Goal: Find specific page/section: Find specific page/section

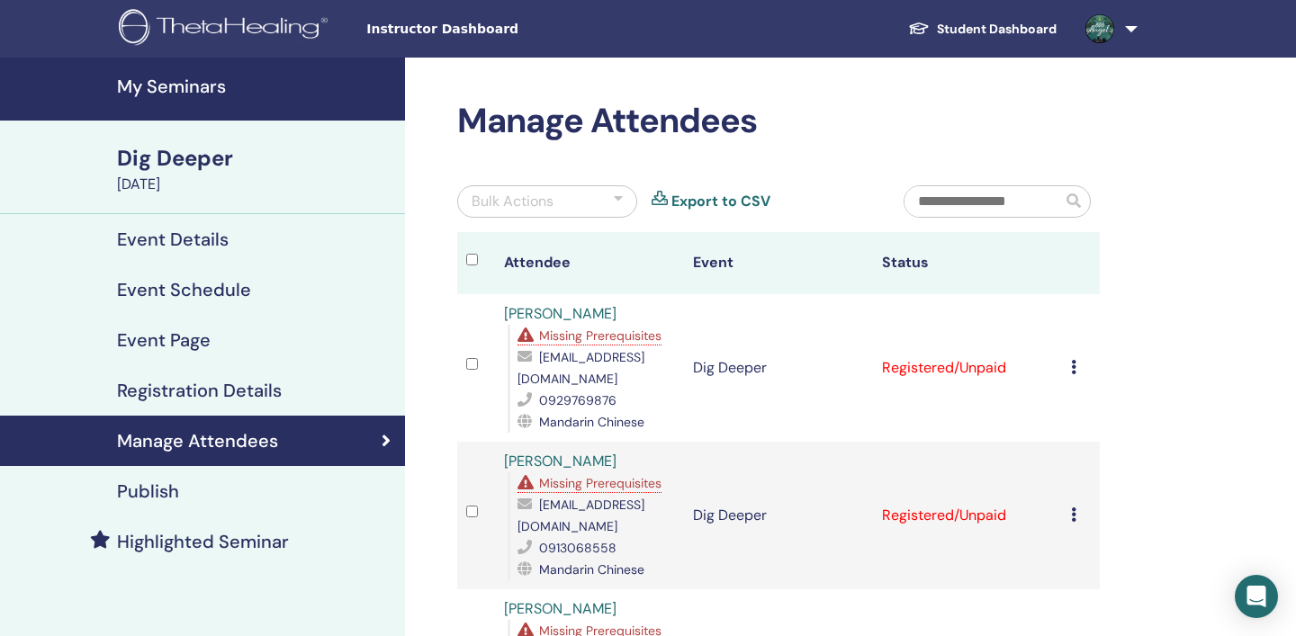
click at [183, 83] on h4 "My Seminars" at bounding box center [255, 87] width 277 height 22
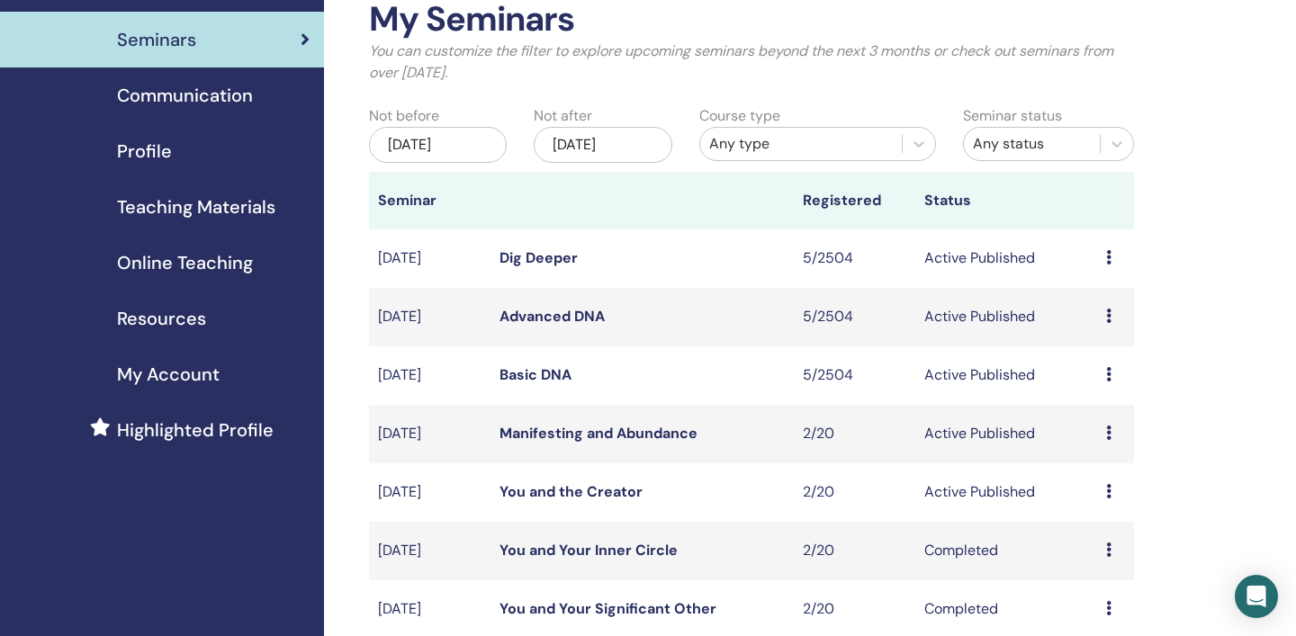
scroll to position [104, 0]
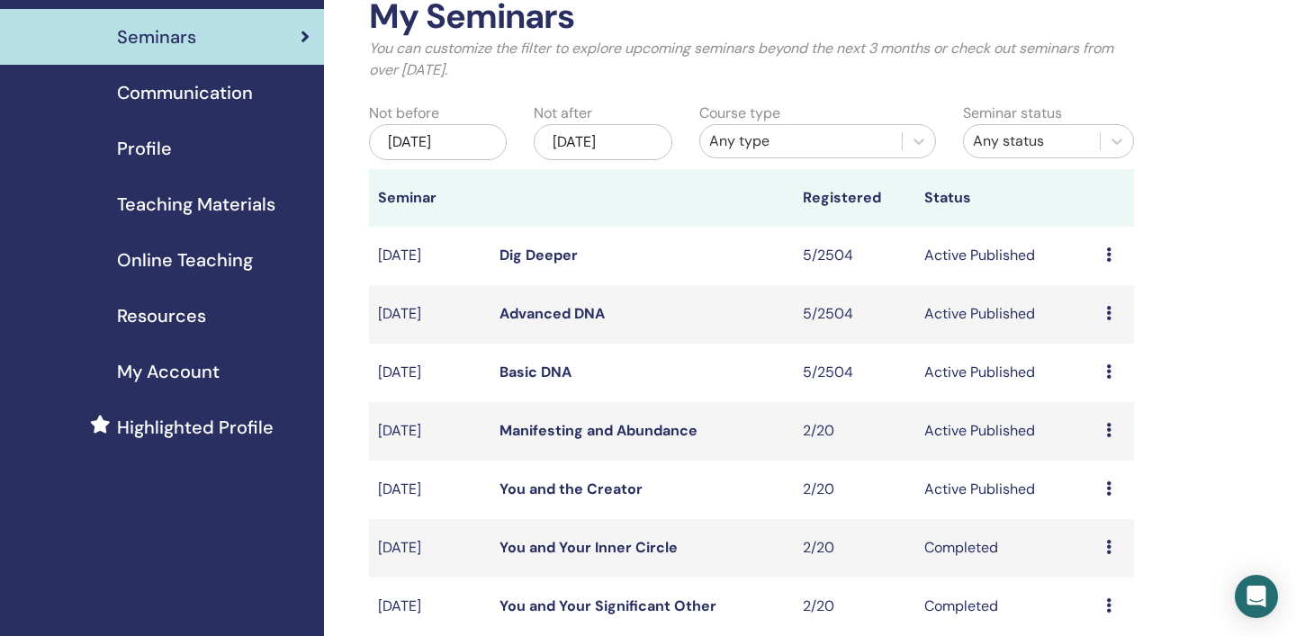
click at [1112, 373] on icon at bounding box center [1108, 372] width 5 height 14
click at [1110, 442] on link "Attendees" at bounding box center [1104, 441] width 68 height 19
